Goal: Transaction & Acquisition: Purchase product/service

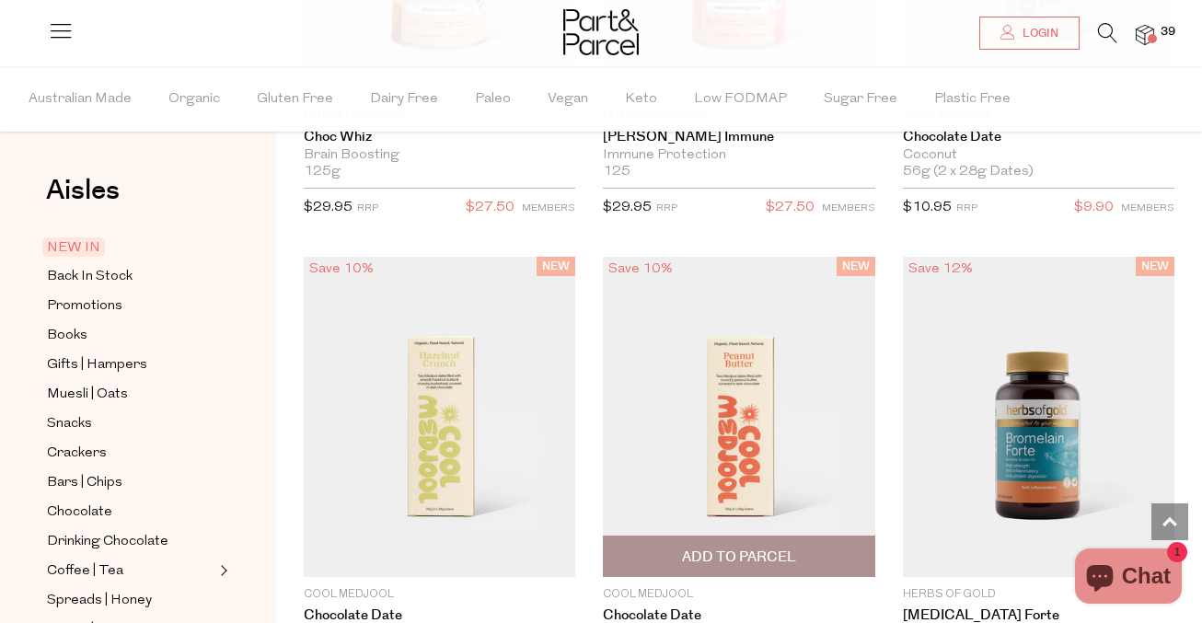
scroll to position [2303, 0]
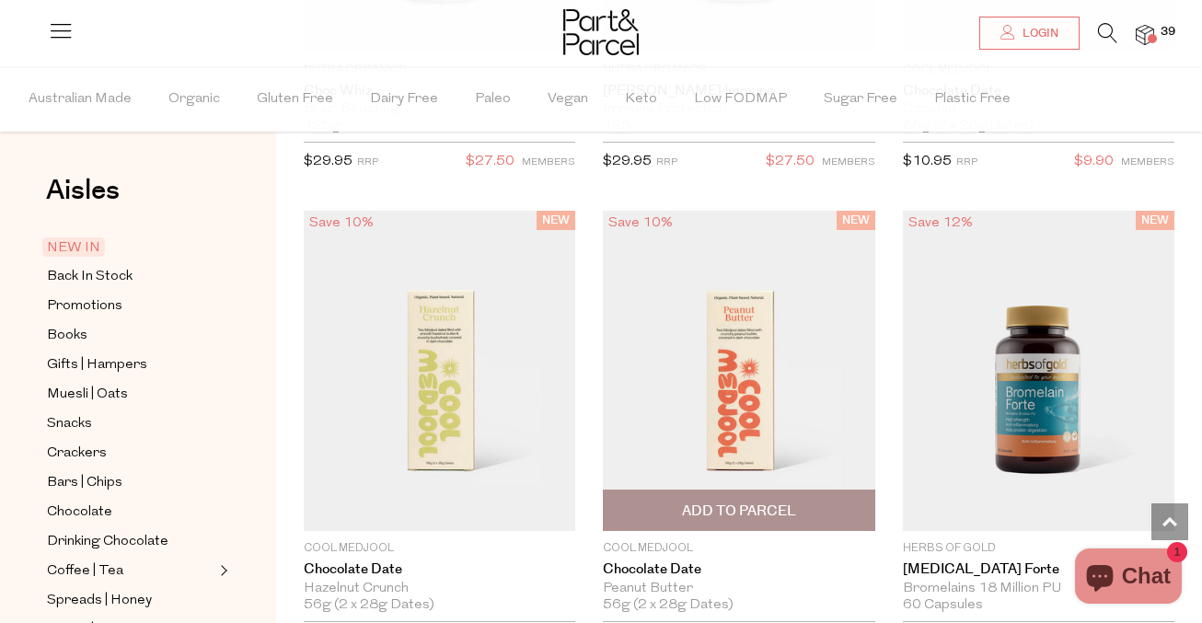
click at [743, 375] on img at bounding box center [738, 371] width 271 height 321
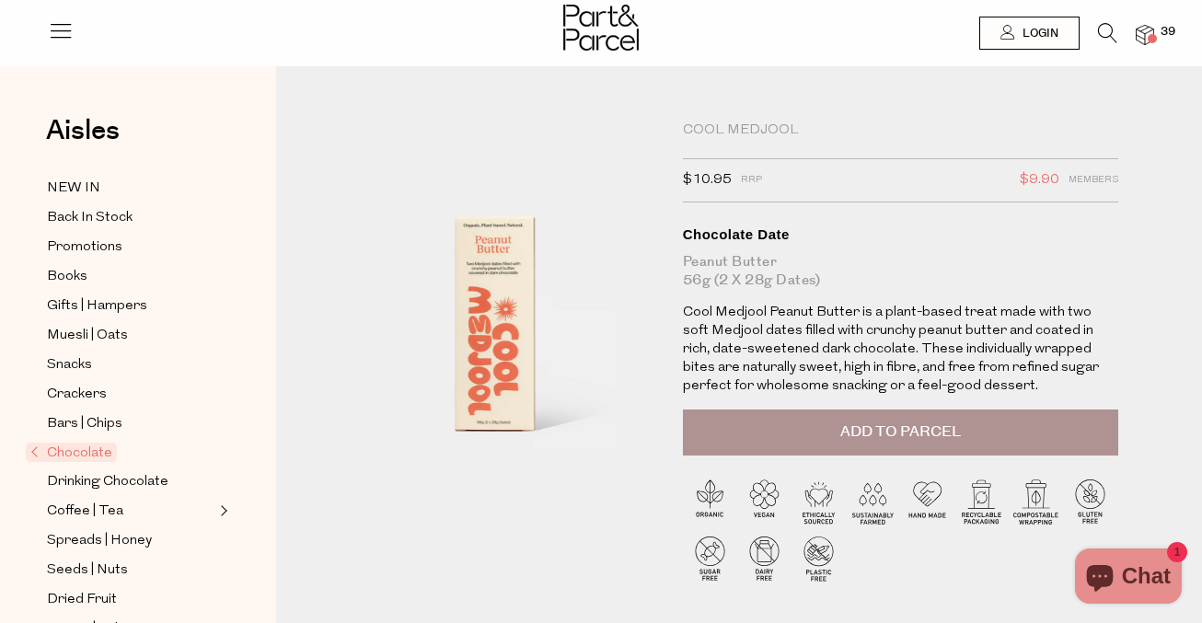
click at [971, 442] on button "Add to Parcel" at bounding box center [900, 433] width 435 height 46
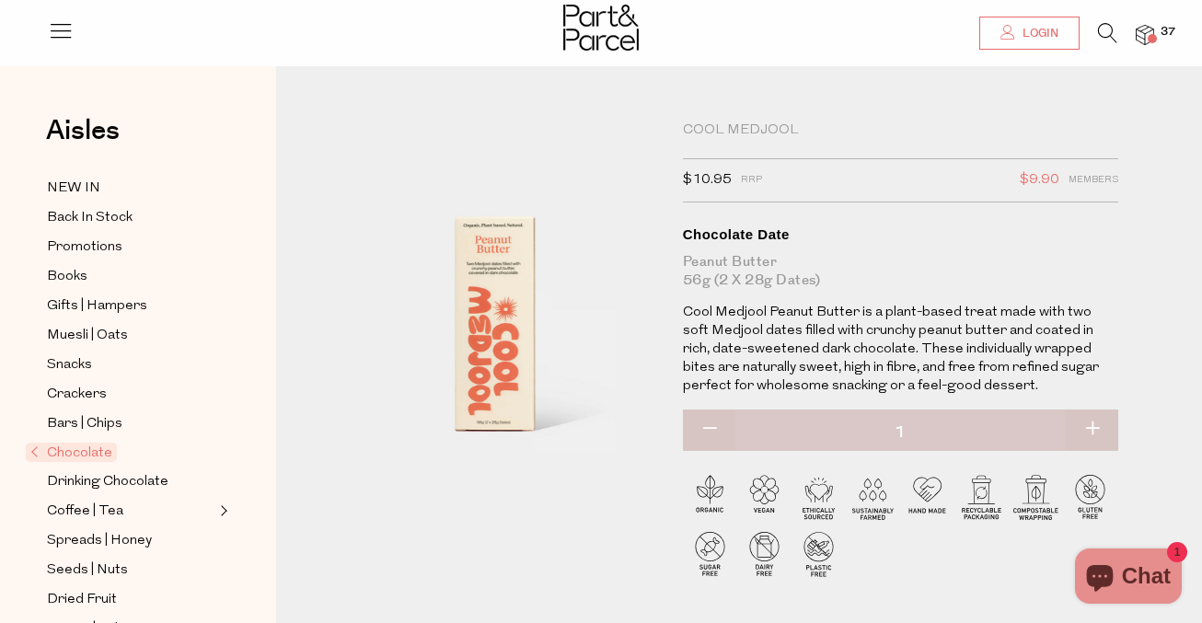
click at [1018, 37] on span "Login" at bounding box center [1038, 34] width 40 height 16
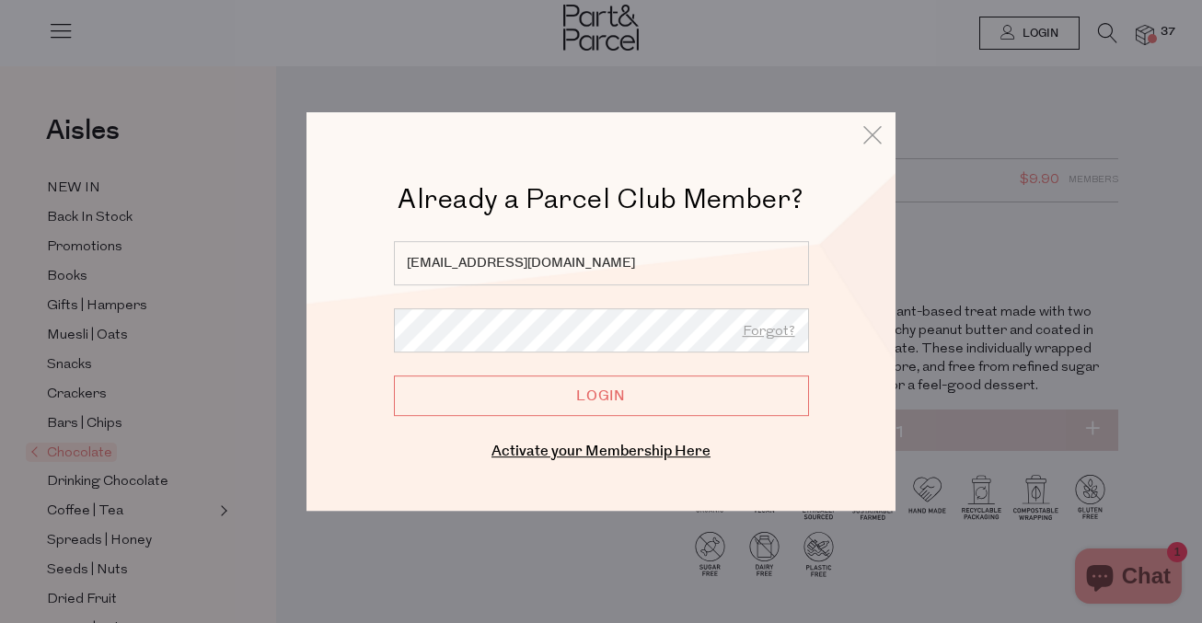
click at [637, 398] on input "Login" at bounding box center [601, 395] width 415 height 40
